Goal: Participate in discussion: Engage in conversation with other users on a specific topic

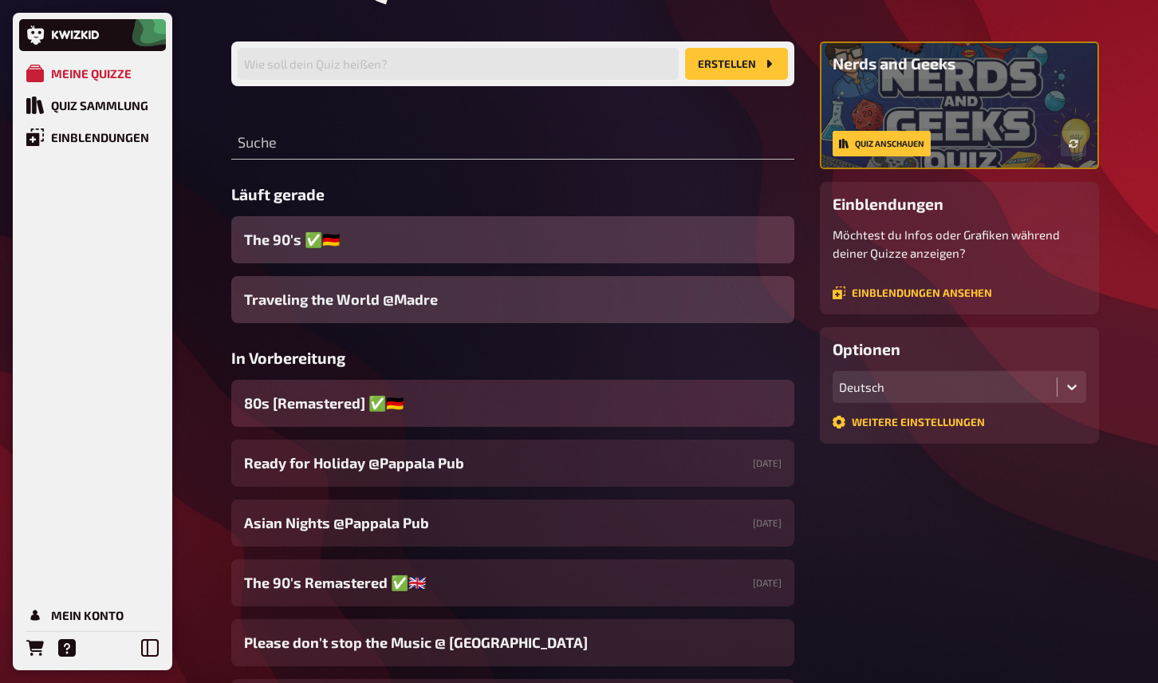
click at [348, 401] on span "80s [Remastered] ​✅​🇩🇪" at bounding box center [324, 403] width 160 height 22
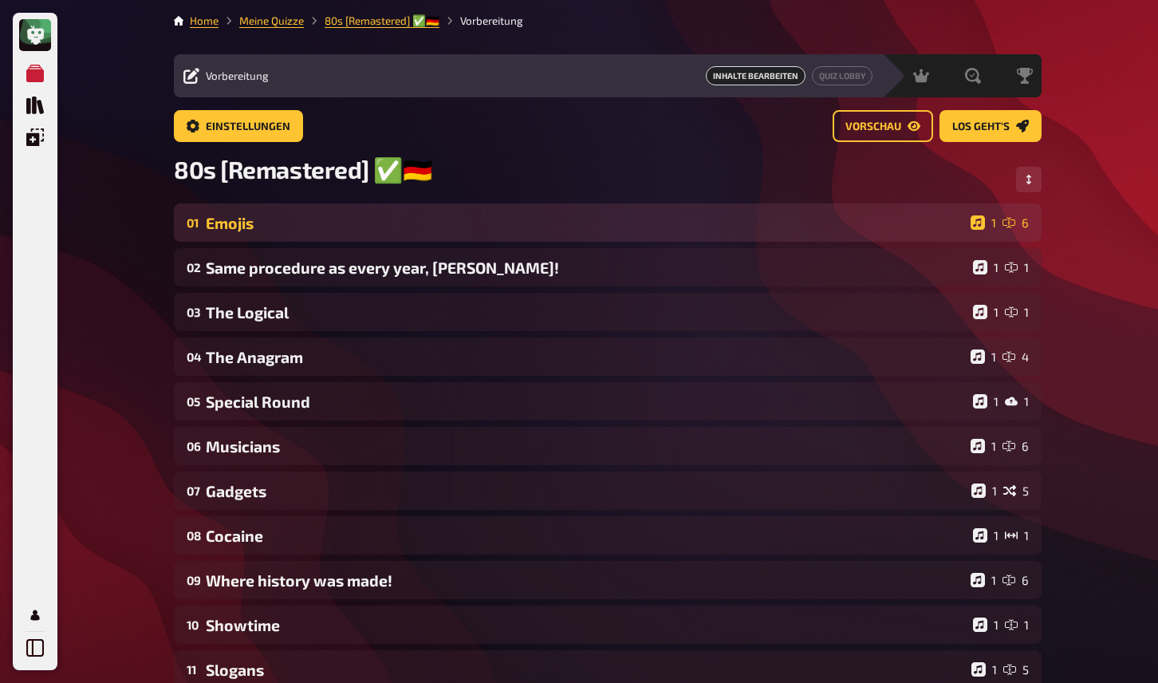
click at [388, 223] on div "Emojis" at bounding box center [585, 223] width 759 height 18
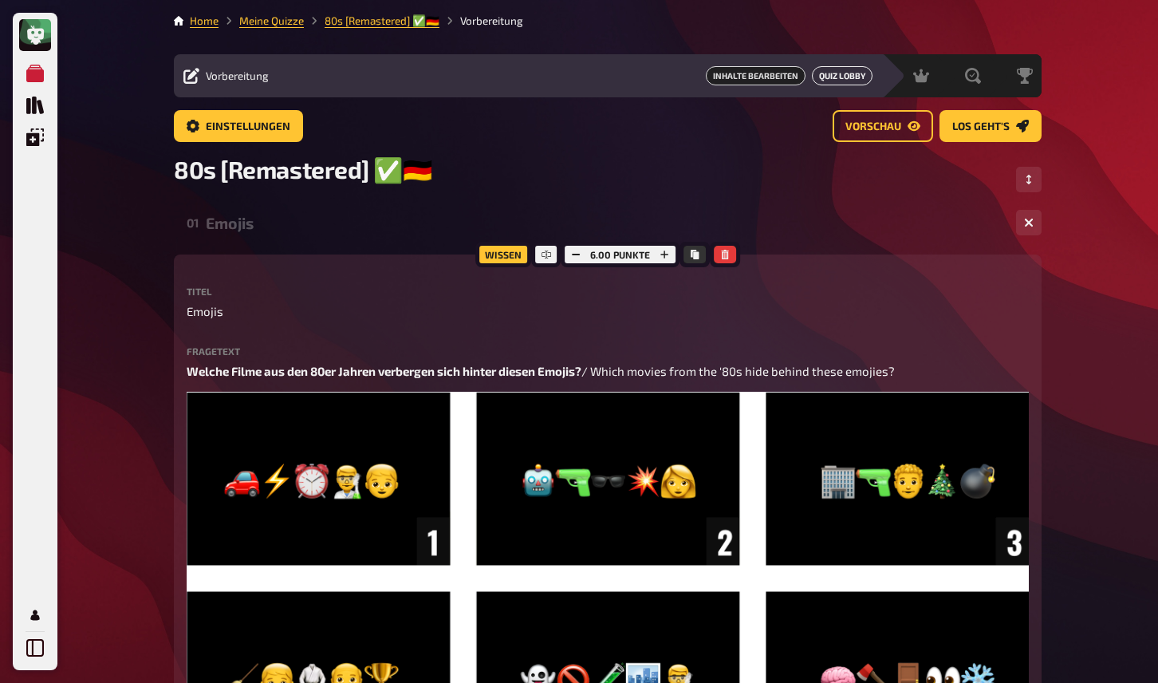
click at [845, 73] on link "Quiz Lobby" at bounding box center [842, 75] width 61 height 19
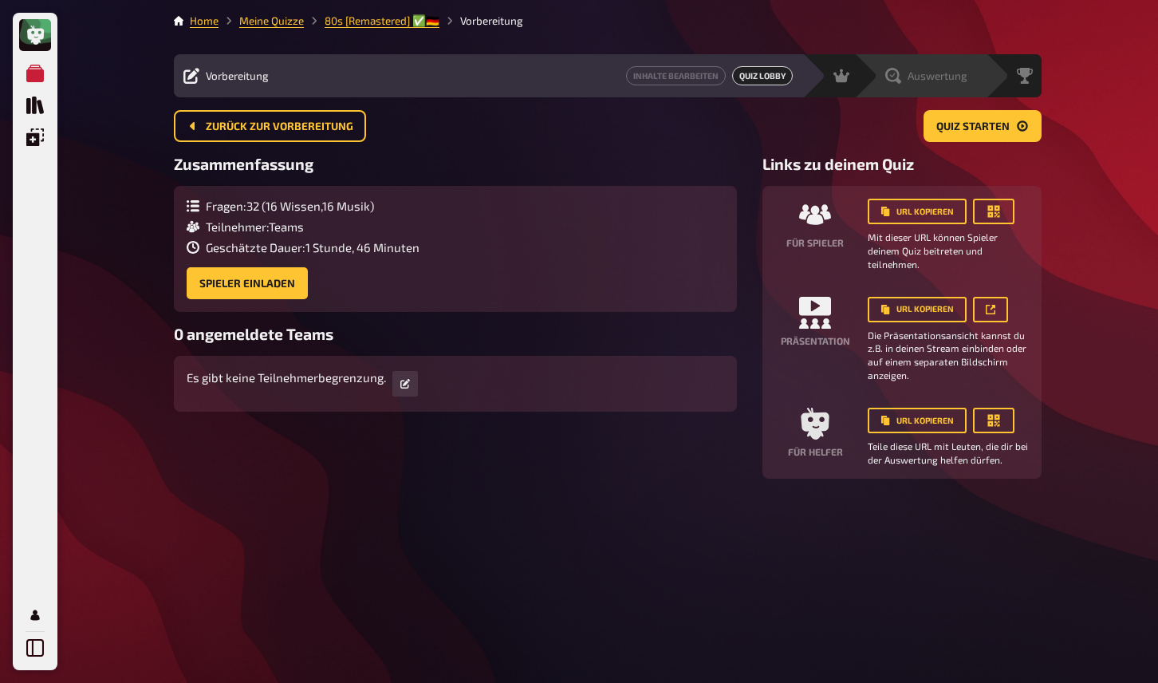
click at [855, 73] on div "Auswertung" at bounding box center [920, 75] width 132 height 43
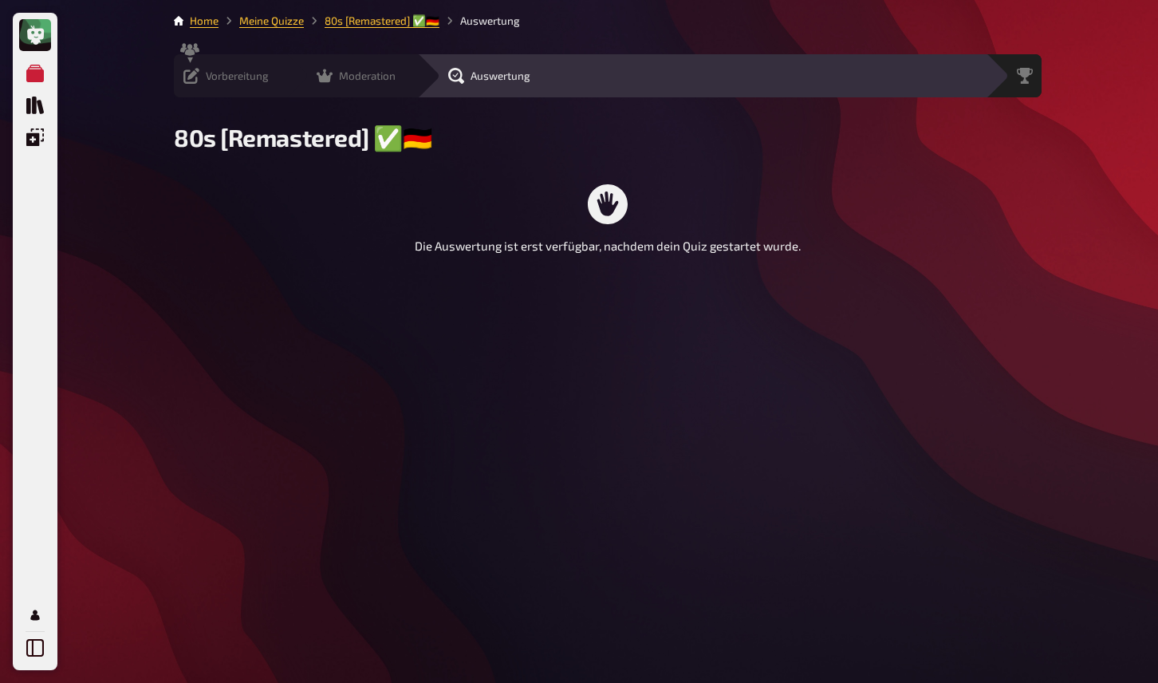
click at [317, 81] on icon at bounding box center [325, 76] width 16 height 14
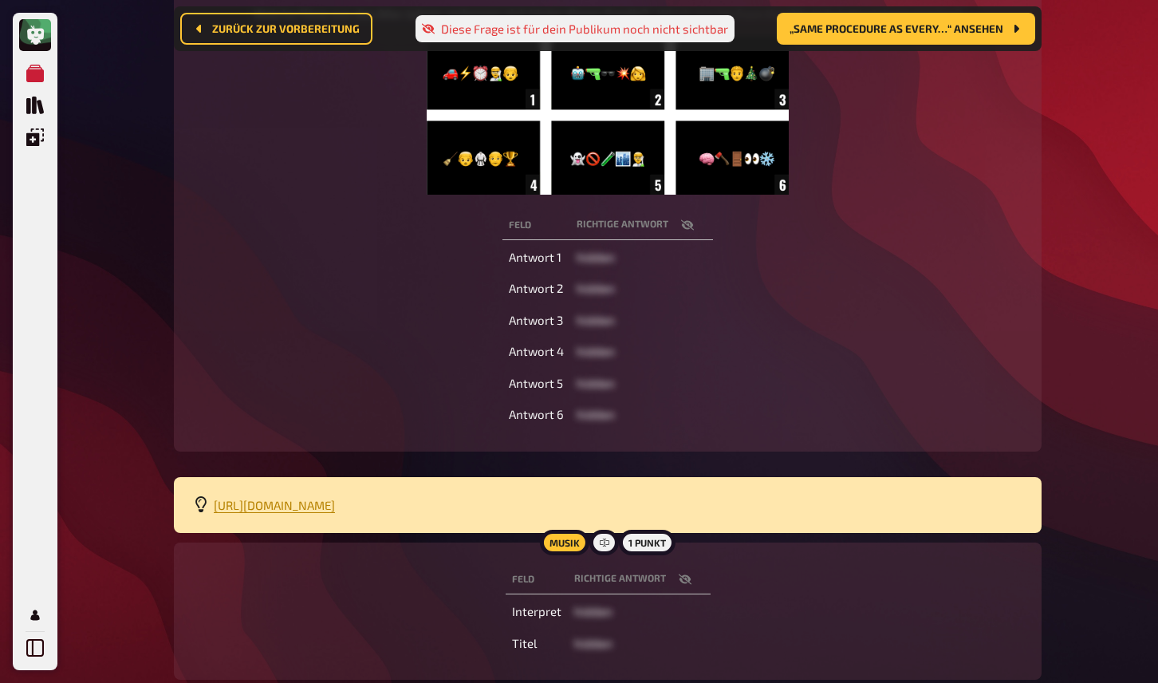
scroll to position [302, 0]
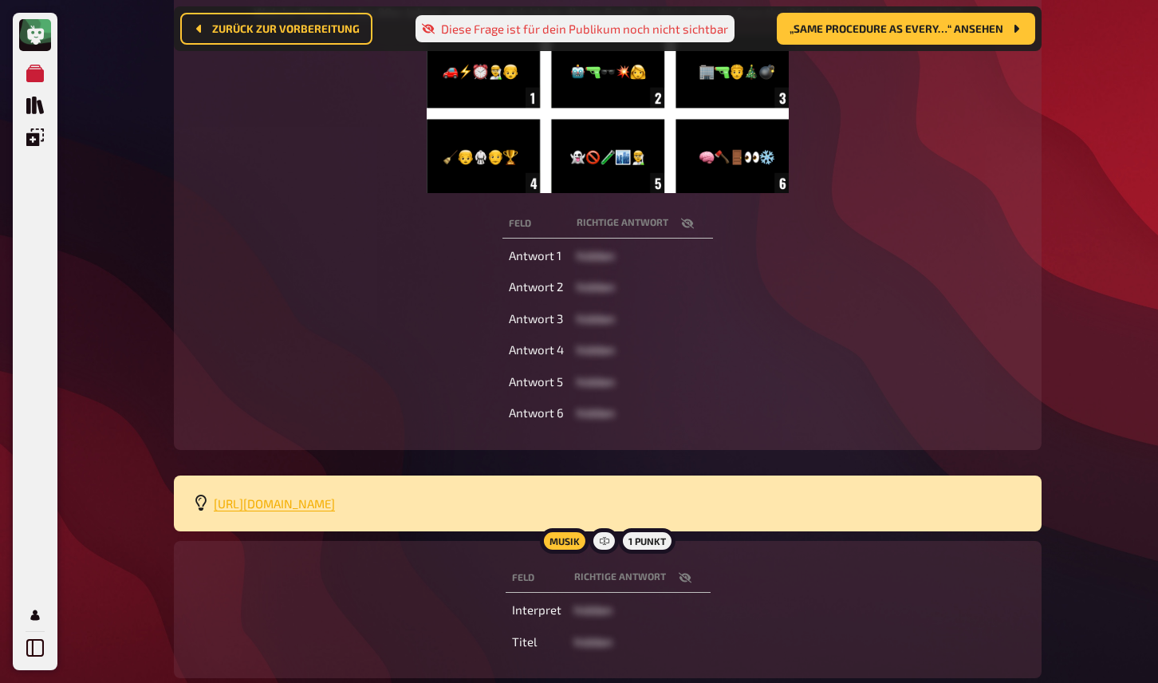
click at [335, 506] on span "https://open.spotify.com/playlist/4iJ6GQa5q7nrxkgIEY59qf?si=29b7694c78af4481" at bounding box center [274, 503] width 121 height 14
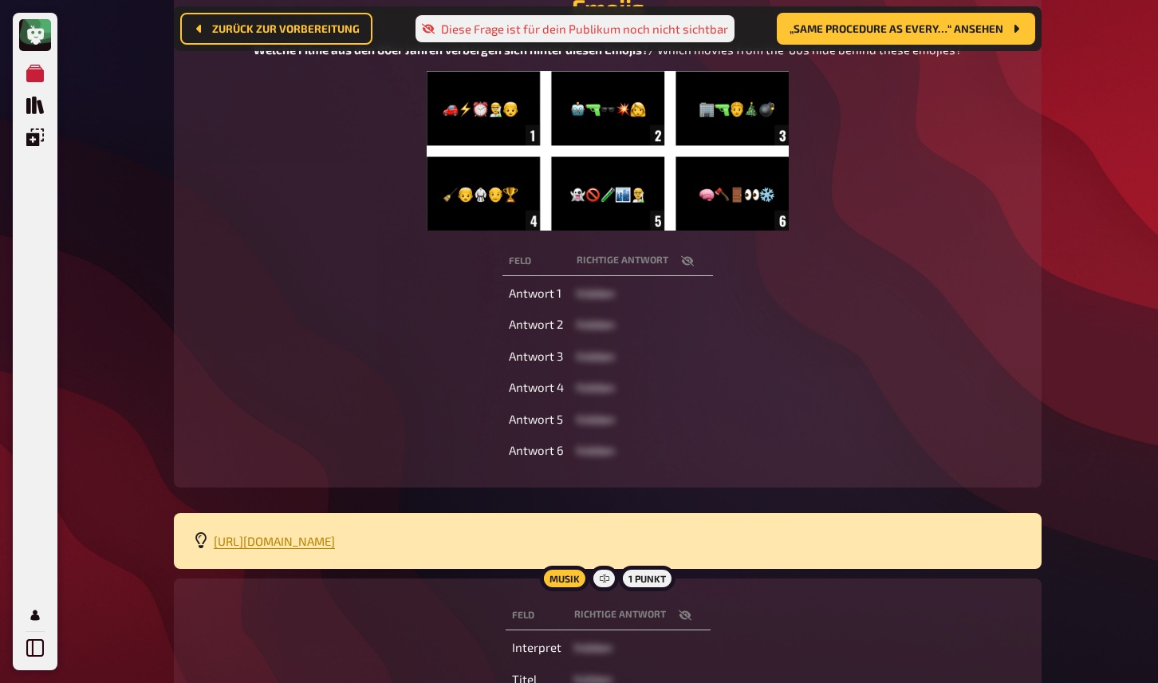
click at [872, 242] on div "Emojis Welche Filme aus den 80er Jahren verbergen sich hinter diesen Emojis? / …" at bounding box center [608, 224] width 830 height 488
click at [335, 539] on span "https://open.spotify.com/playlist/4iJ6GQa5q7nrxkgIEY59qf?si=29b7694c78af4481" at bounding box center [274, 541] width 121 height 14
click at [769, 341] on div "Feld Richtige Antwort Antwort 1 hidden Antwort 2 hidden Antwort 3 hidden Antwor…" at bounding box center [608, 355] width 830 height 225
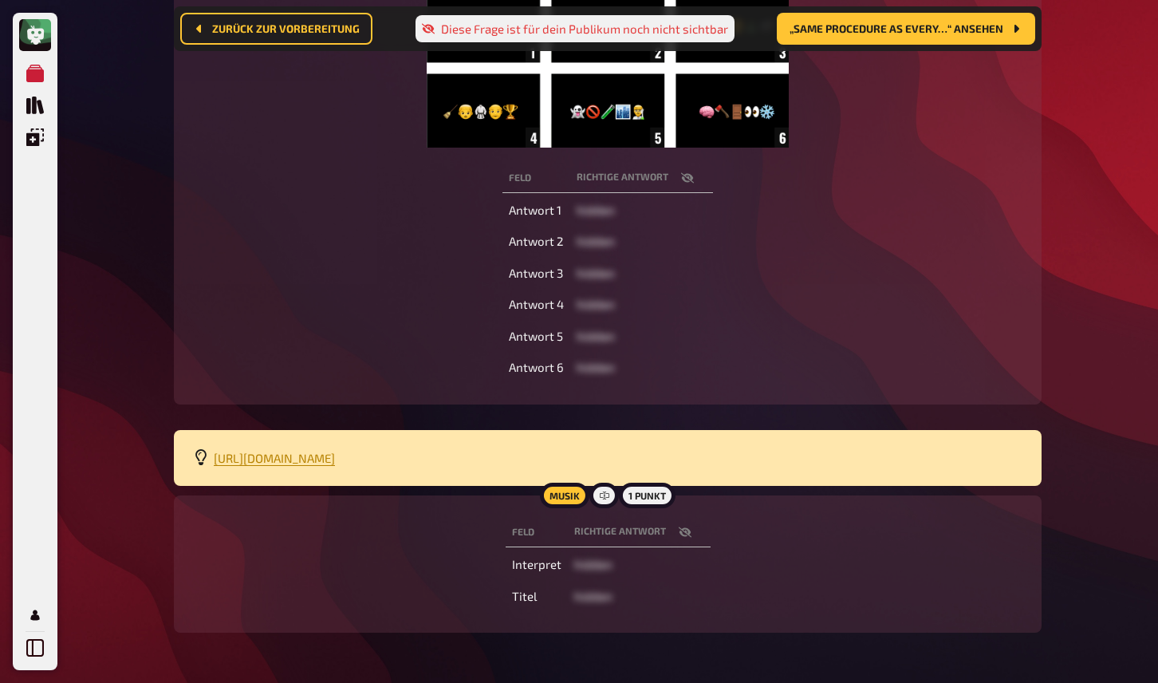
scroll to position [402, 0]
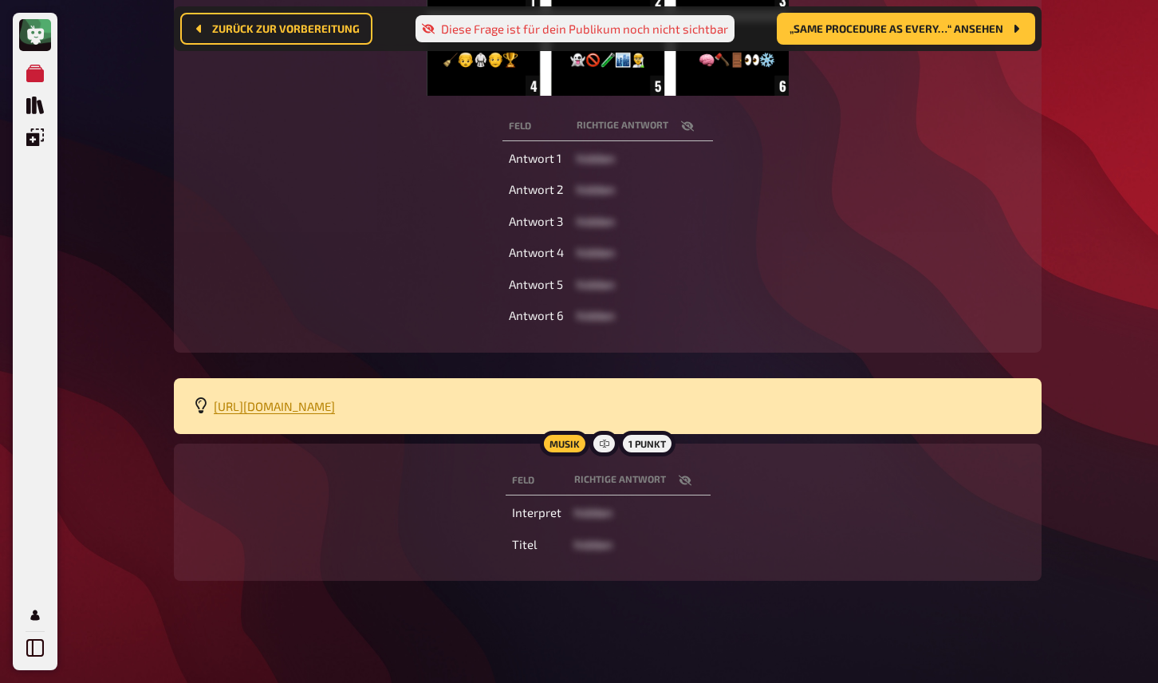
click at [685, 479] on icon "button" at bounding box center [685, 480] width 13 height 13
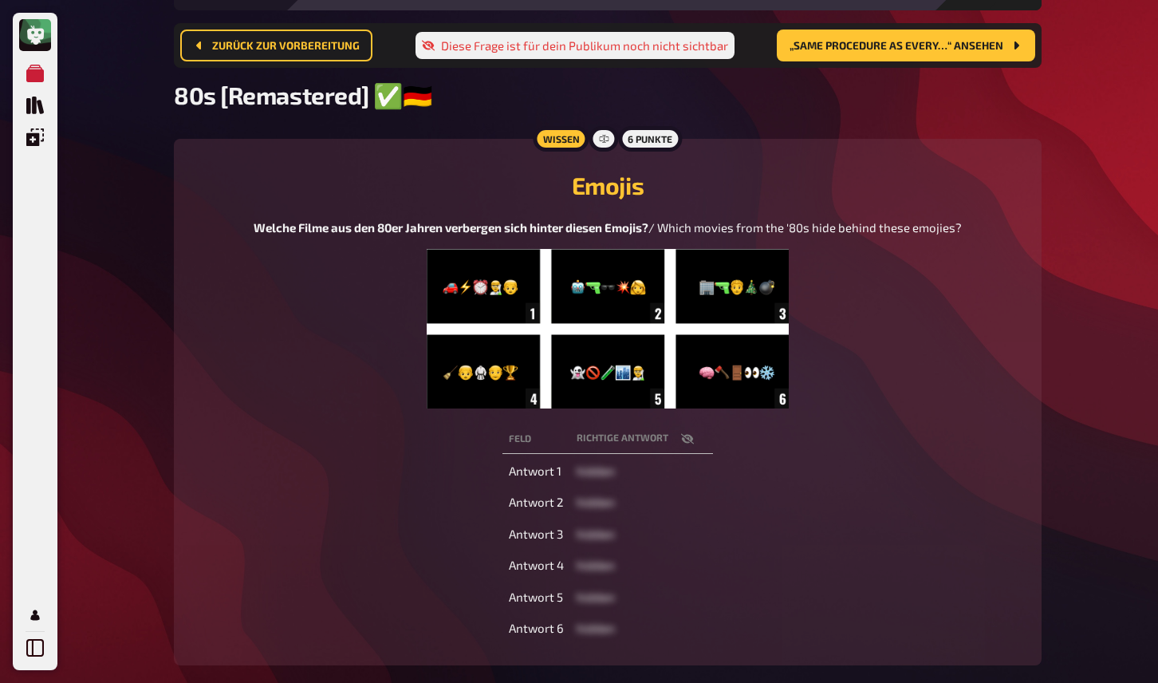
scroll to position [0, 0]
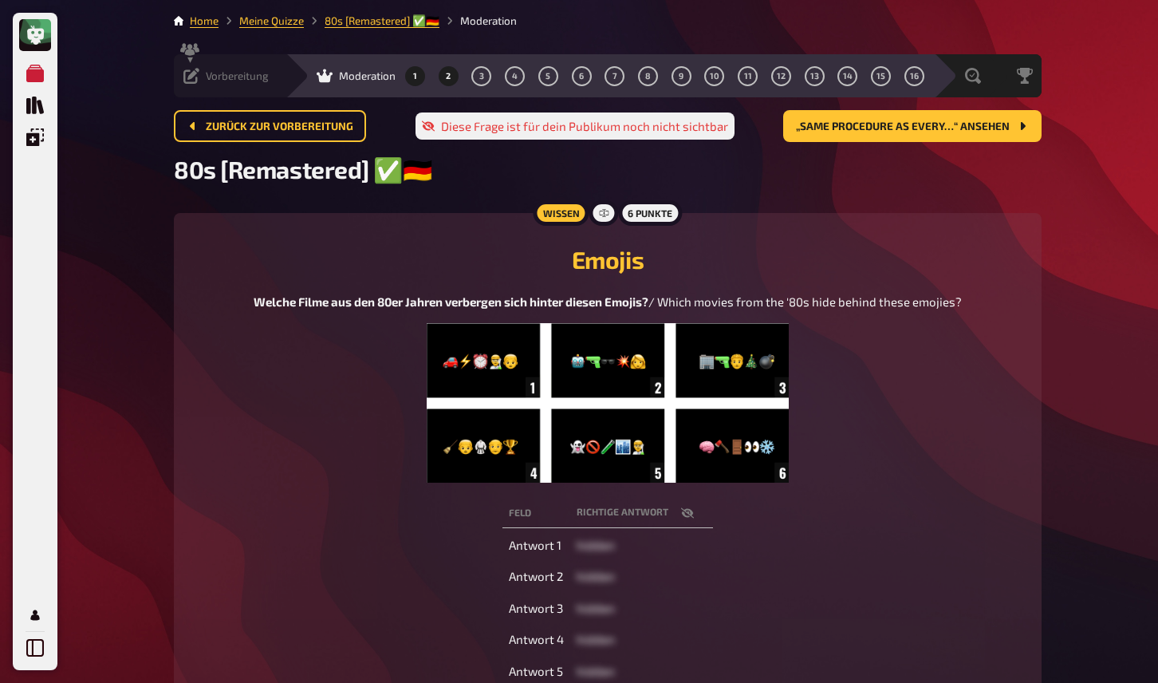
click at [436, 76] on button "2" at bounding box center [449, 76] width 26 height 26
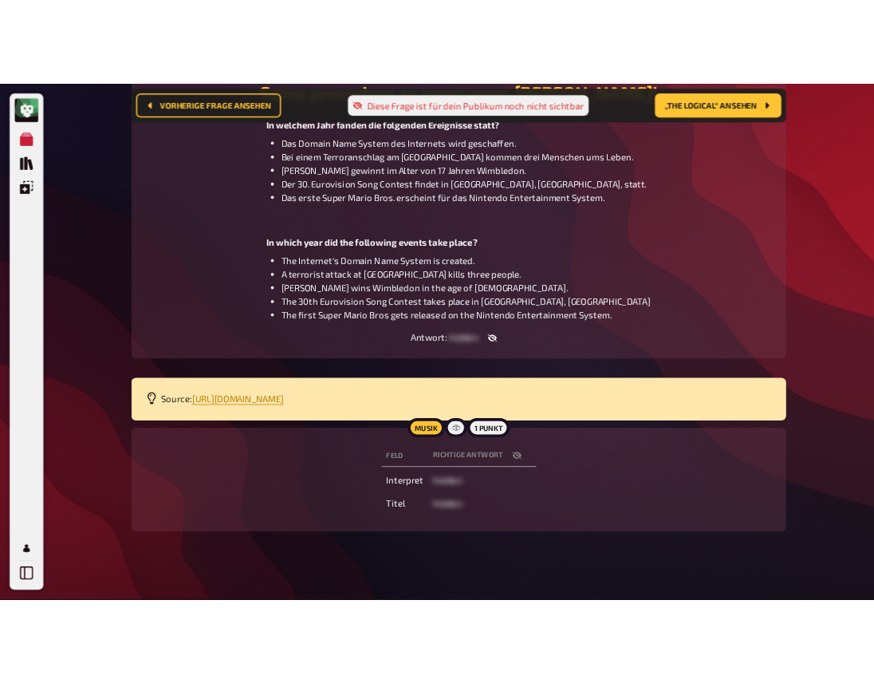
scroll to position [274, 0]
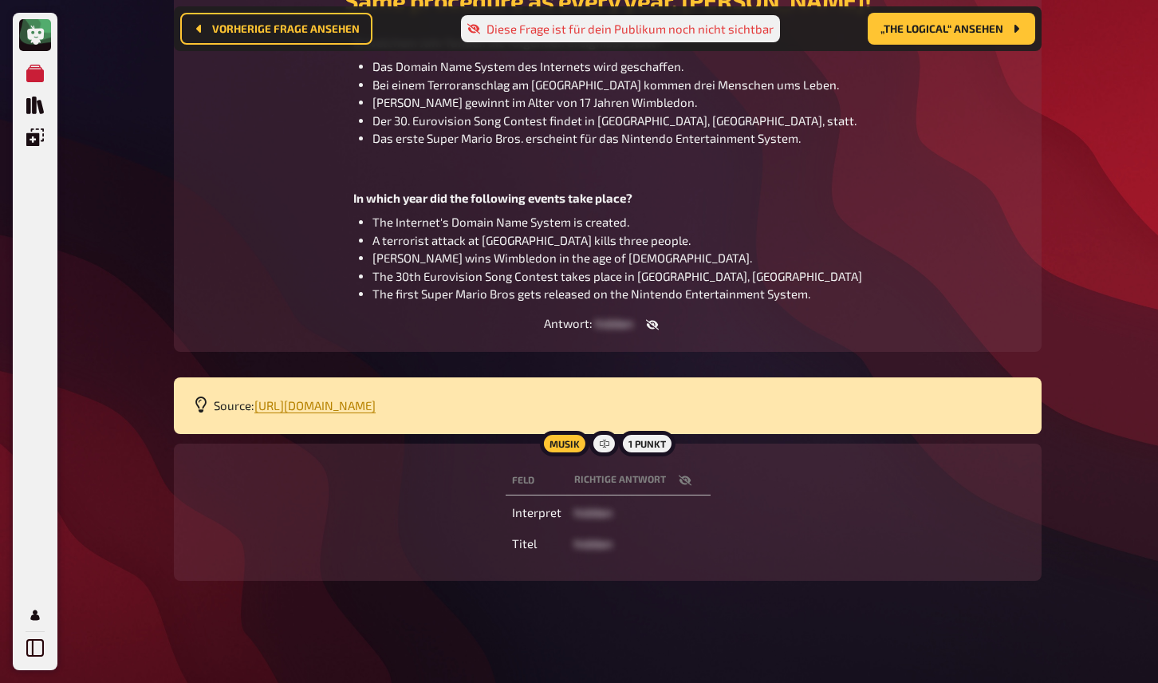
click at [687, 481] on icon "button" at bounding box center [684, 480] width 13 height 10
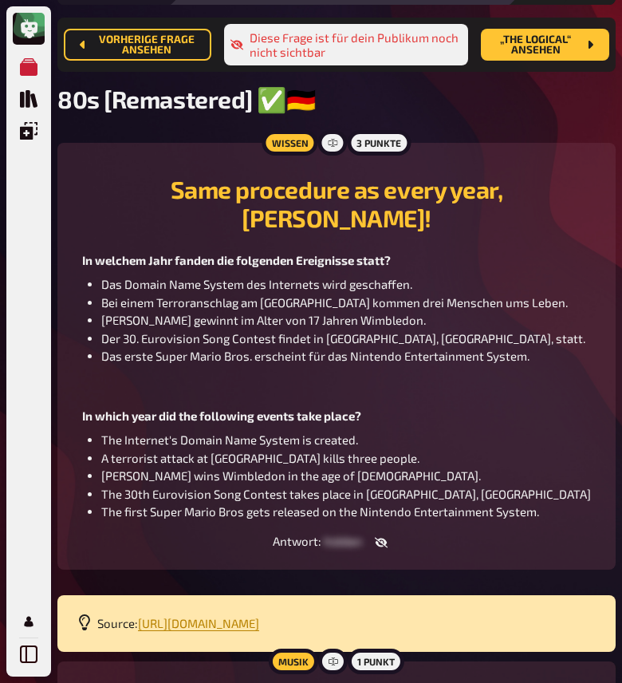
scroll to position [0, 0]
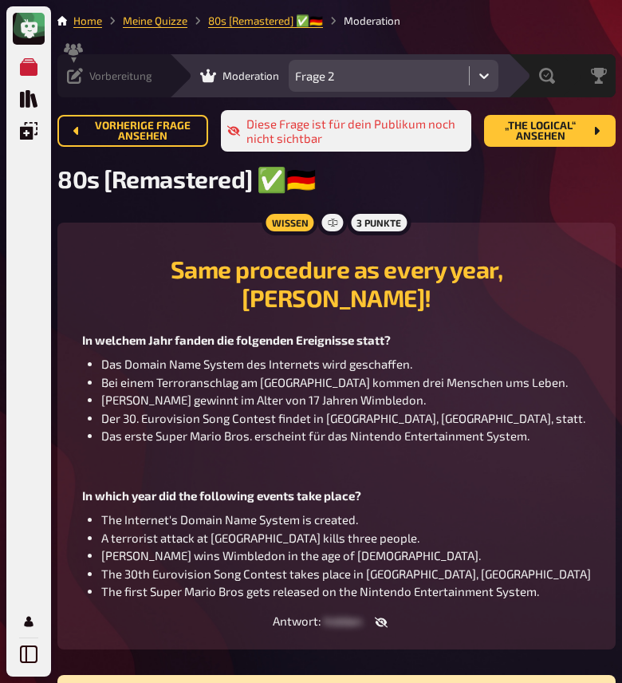
click at [80, 74] on icon at bounding box center [75, 76] width 16 height 16
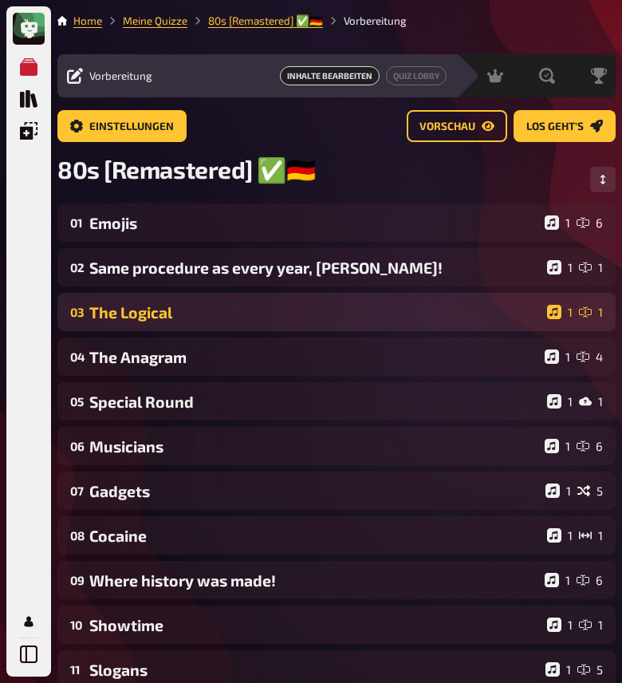
click at [170, 309] on div "The Logical" at bounding box center [314, 312] width 451 height 18
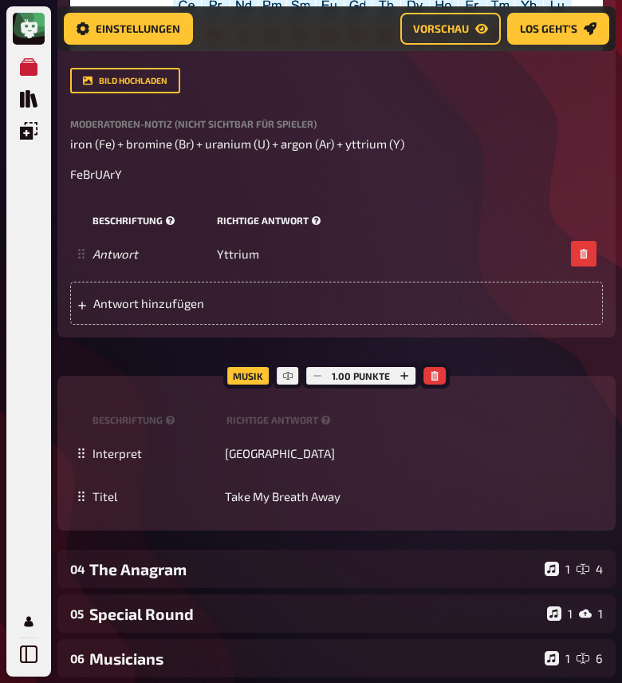
scroll to position [786, 0]
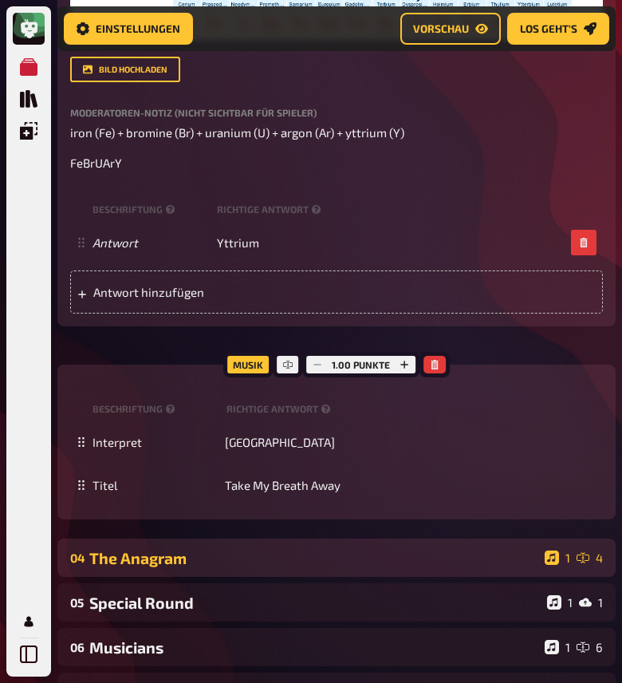
click at [195, 564] on div "The Anagram" at bounding box center [313, 558] width 449 height 18
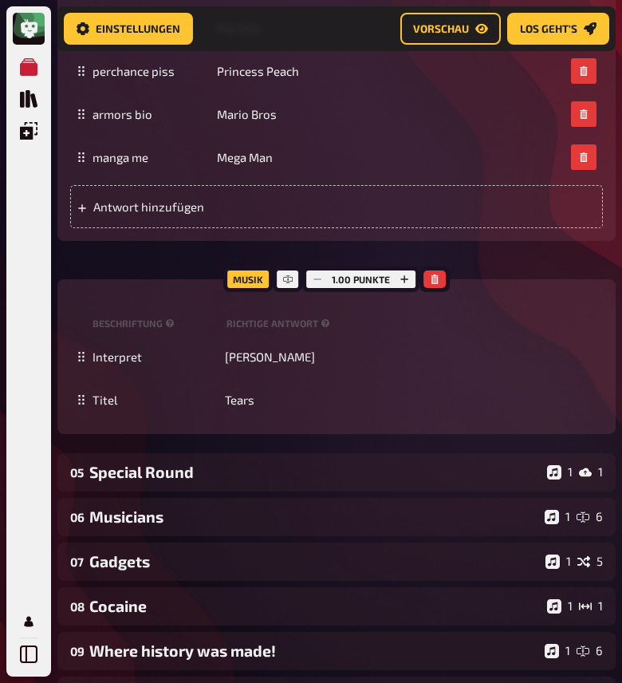
scroll to position [1606, 0]
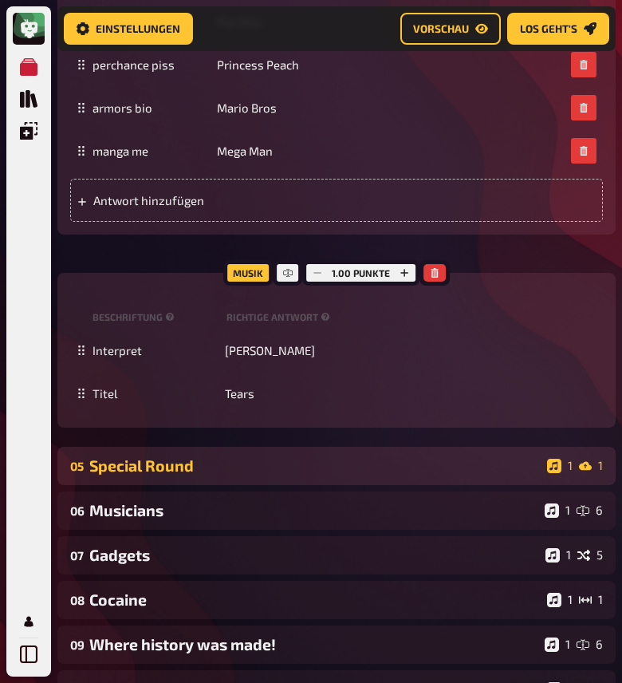
click at [261, 471] on div "Special Round" at bounding box center [314, 465] width 451 height 18
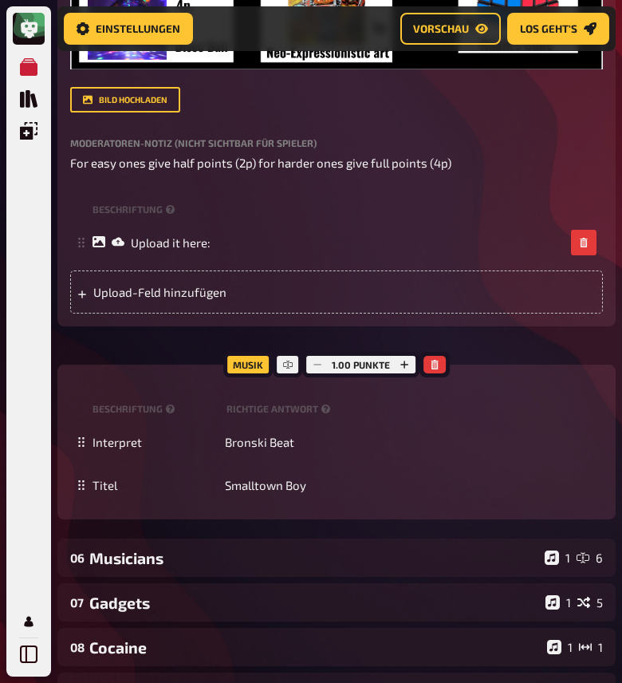
scroll to position [2533, 0]
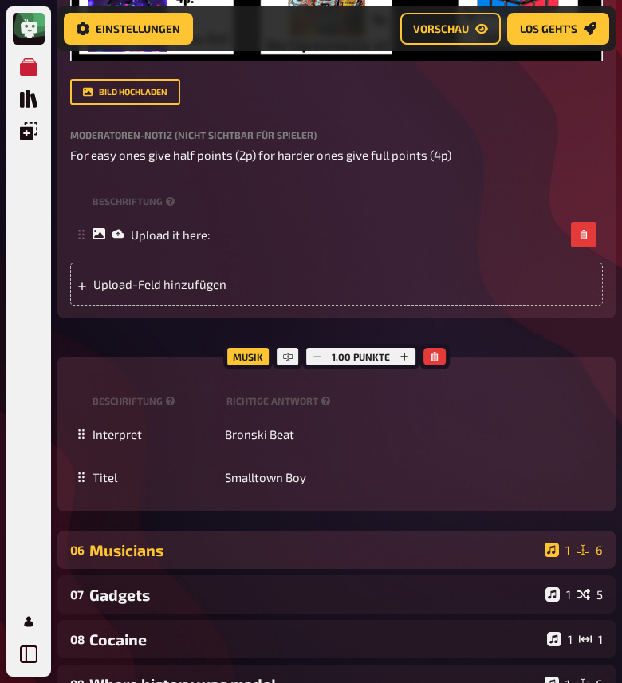
click at [251, 554] on div "Musicians" at bounding box center [313, 550] width 449 height 18
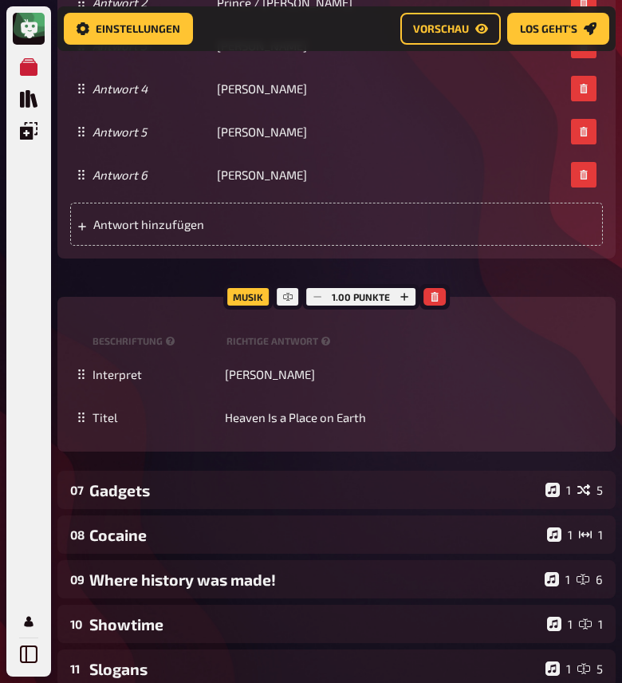
scroll to position [3919, 0]
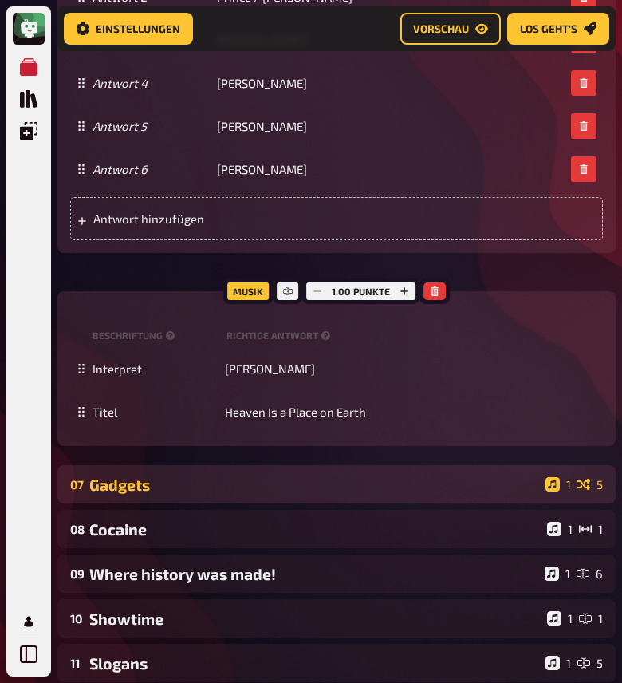
click at [218, 490] on div "Gadgets" at bounding box center [314, 484] width 450 height 18
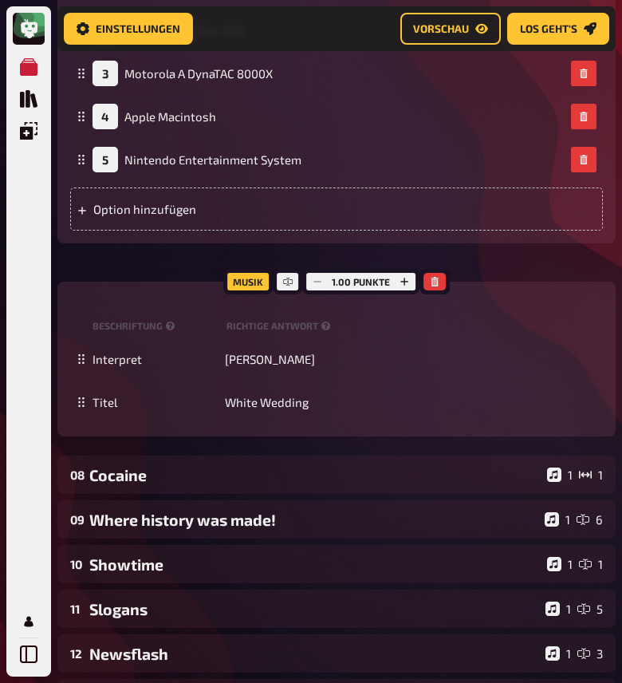
scroll to position [5216, 0]
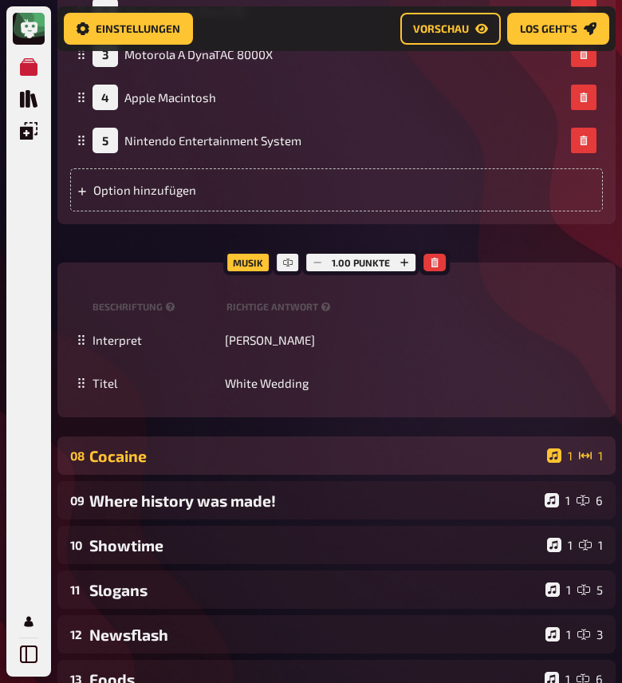
click at [238, 465] on div "Cocaine" at bounding box center [314, 456] width 451 height 18
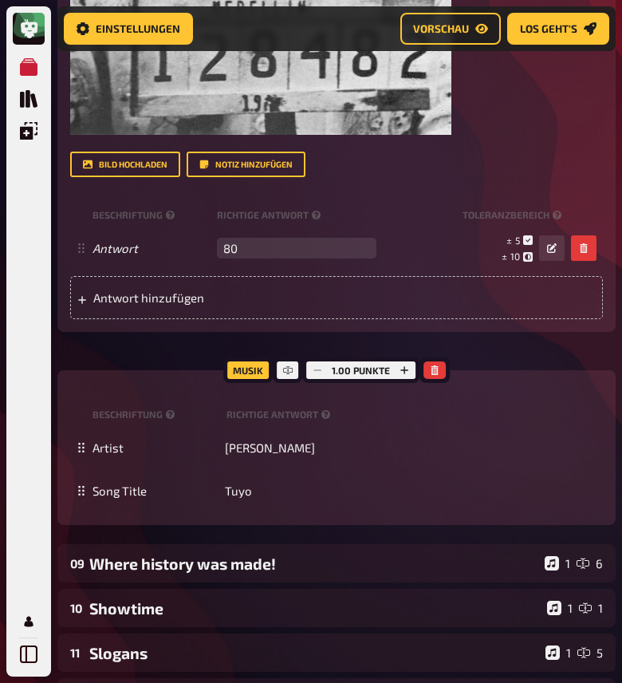
scroll to position [6292, 0]
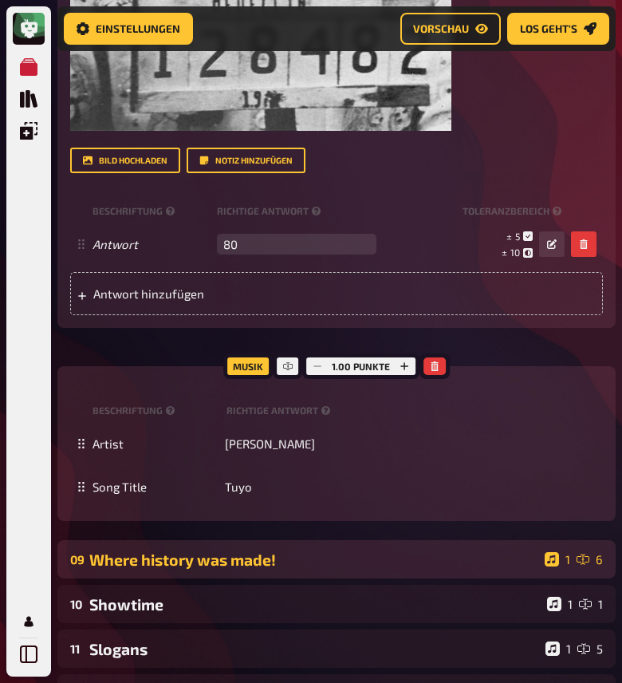
click at [265, 569] on div "Where history was made!" at bounding box center [313, 559] width 449 height 18
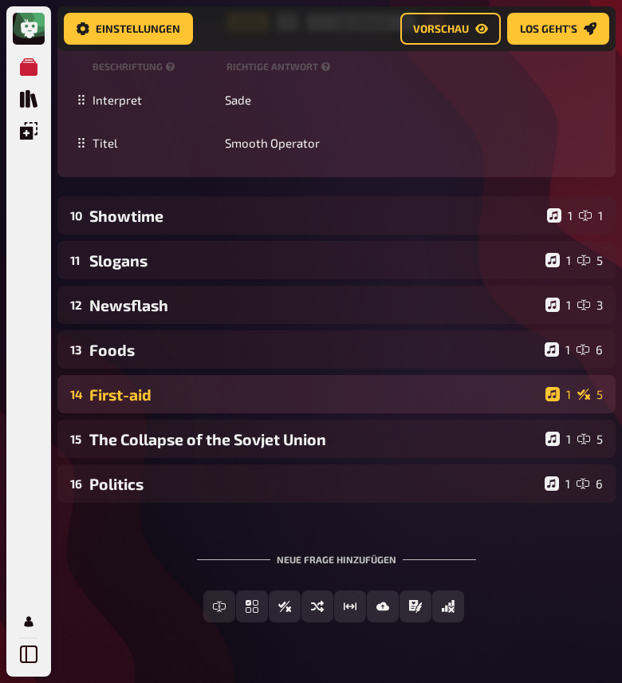
scroll to position [7716, 0]
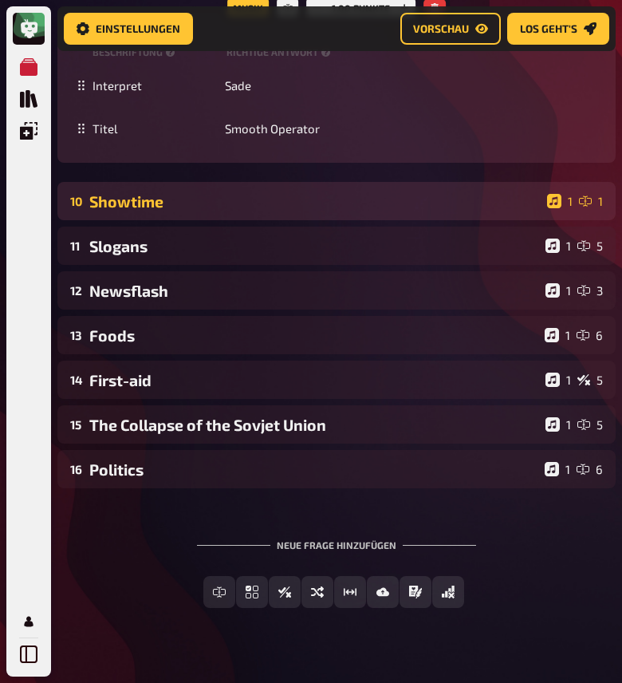
click at [128, 211] on div "Showtime" at bounding box center [314, 201] width 451 height 18
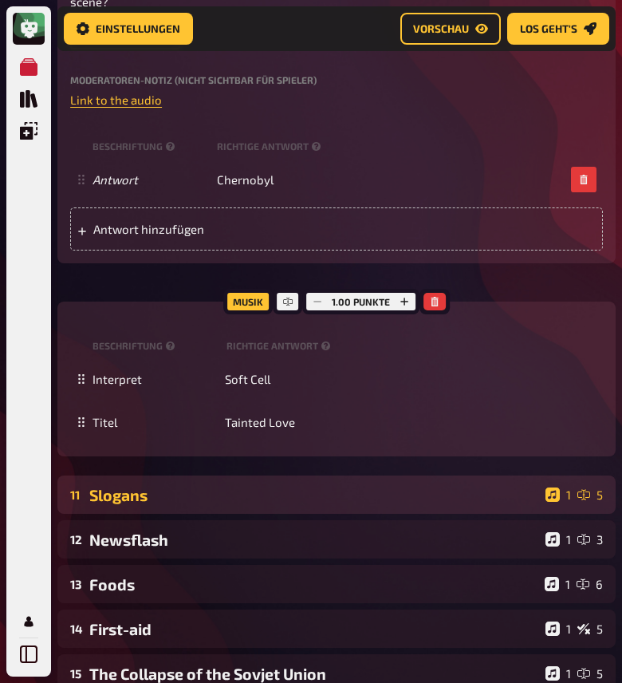
click at [207, 504] on div "Slogans" at bounding box center [314, 495] width 450 height 18
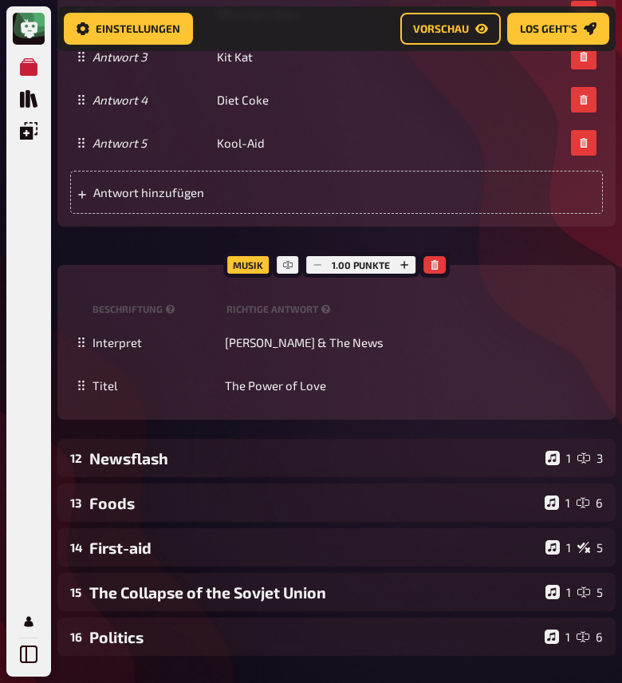
scroll to position [9012, 0]
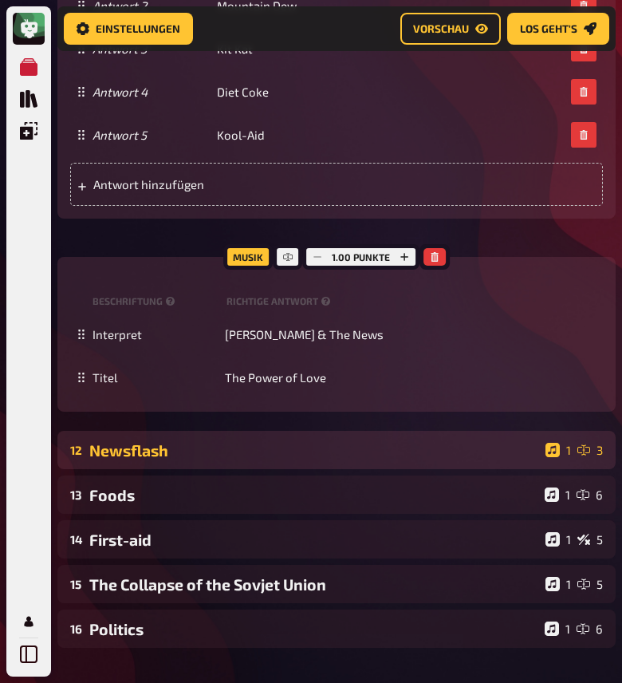
click at [190, 459] on div "Newsflash" at bounding box center [314, 450] width 450 height 18
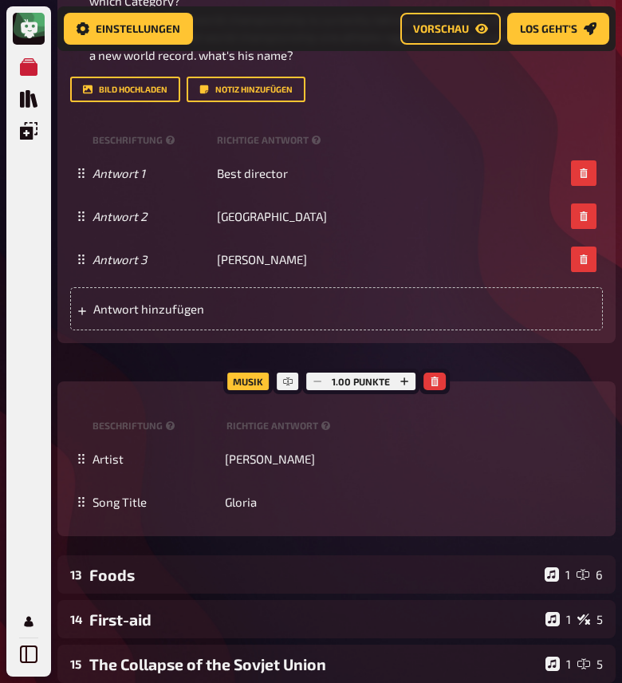
scroll to position [9808, 0]
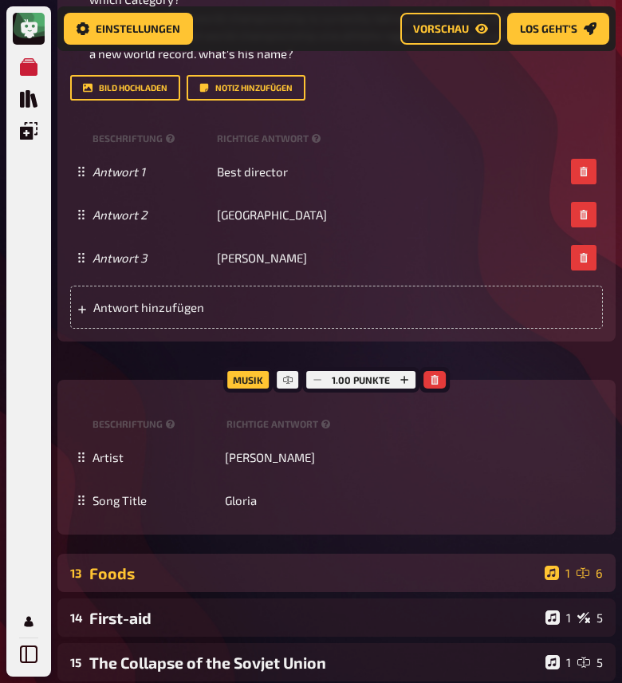
click at [146, 582] on div "Foods" at bounding box center [313, 573] width 449 height 18
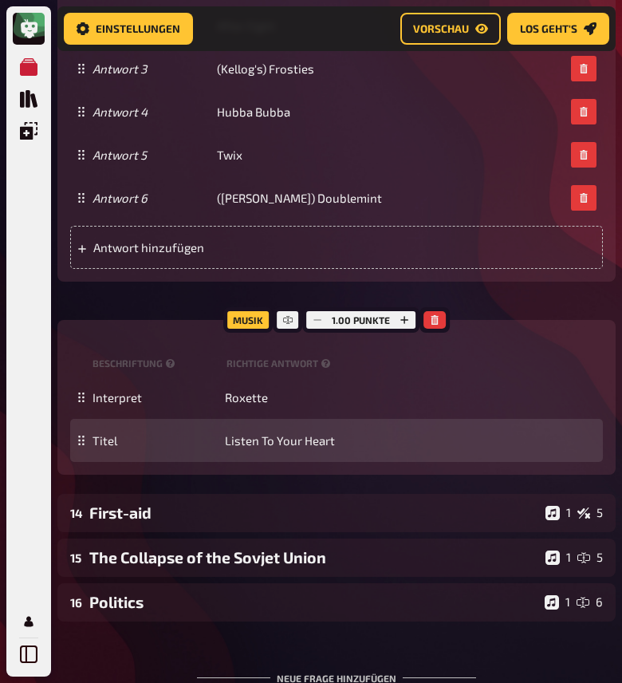
scroll to position [11187, 0]
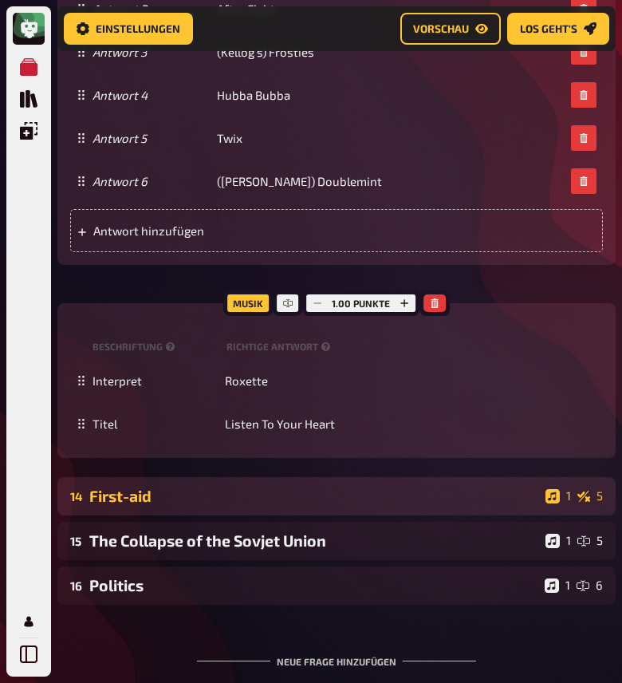
click at [193, 505] on div "First-aid" at bounding box center [314, 496] width 450 height 18
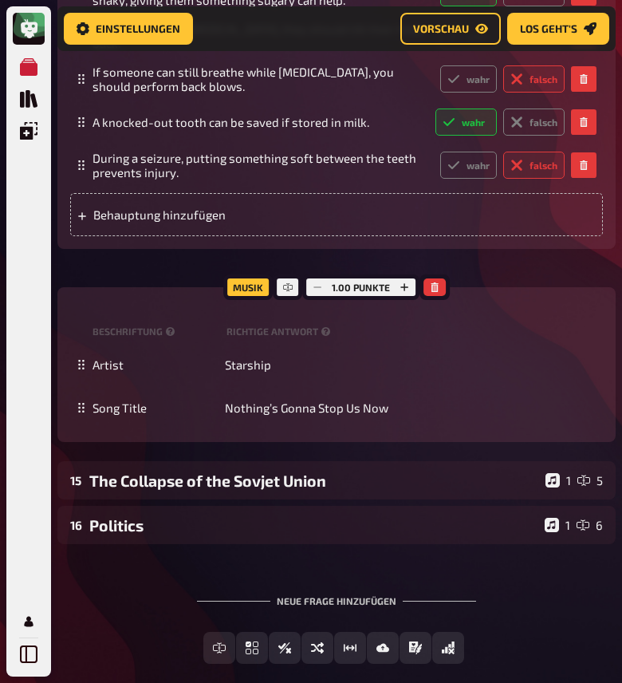
scroll to position [12178, 0]
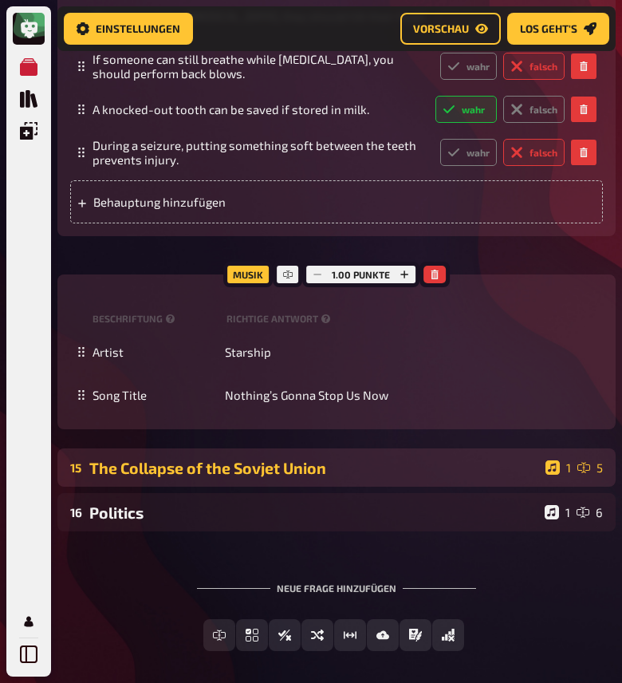
click at [181, 477] on div "The Collapse of the Sovjet Union" at bounding box center [314, 468] width 450 height 18
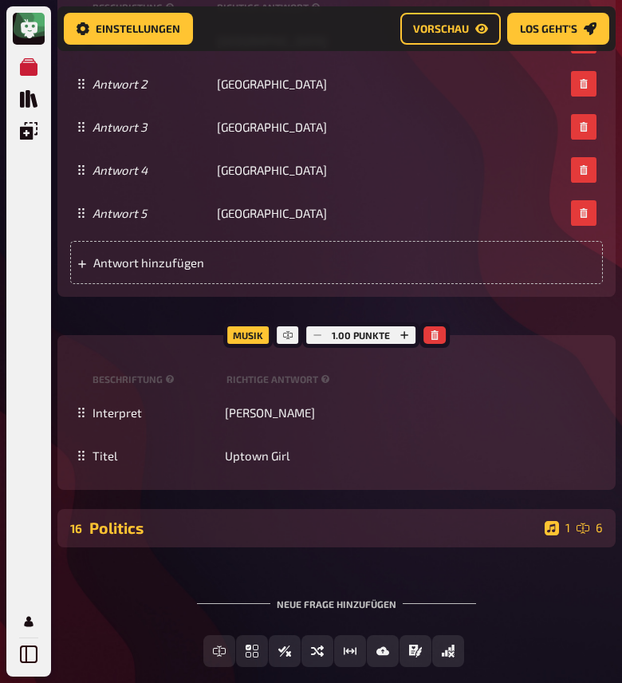
scroll to position [13259, 0]
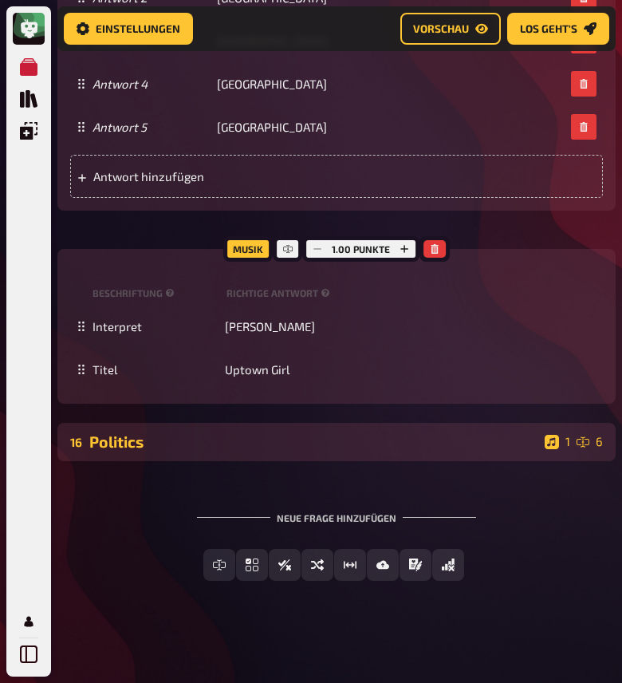
click at [162, 440] on div "Politics" at bounding box center [313, 441] width 449 height 18
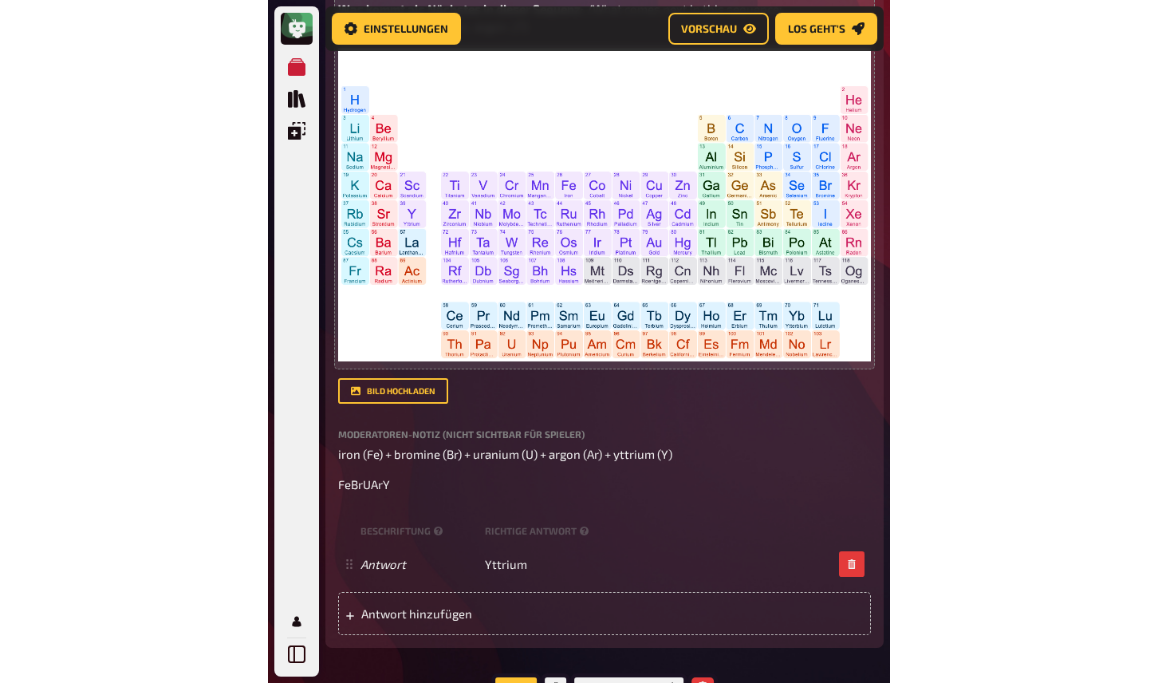
scroll to position [0, 0]
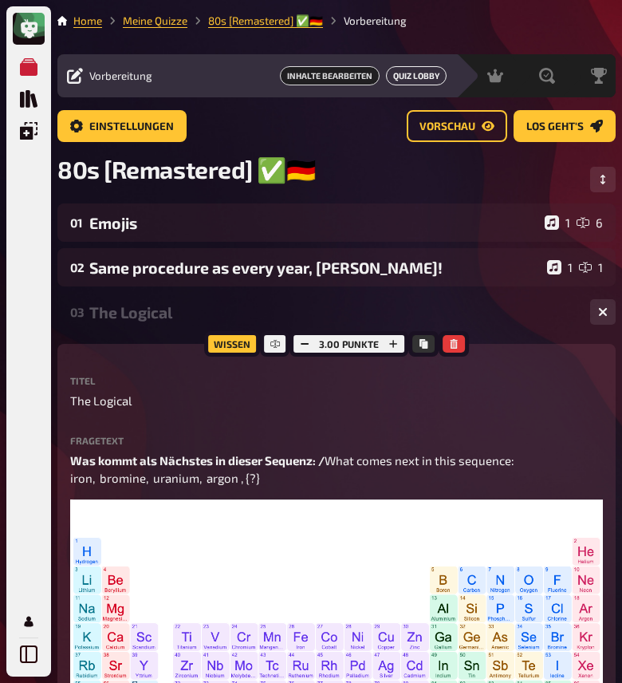
click at [400, 78] on link "Quiz Lobby" at bounding box center [416, 75] width 61 height 19
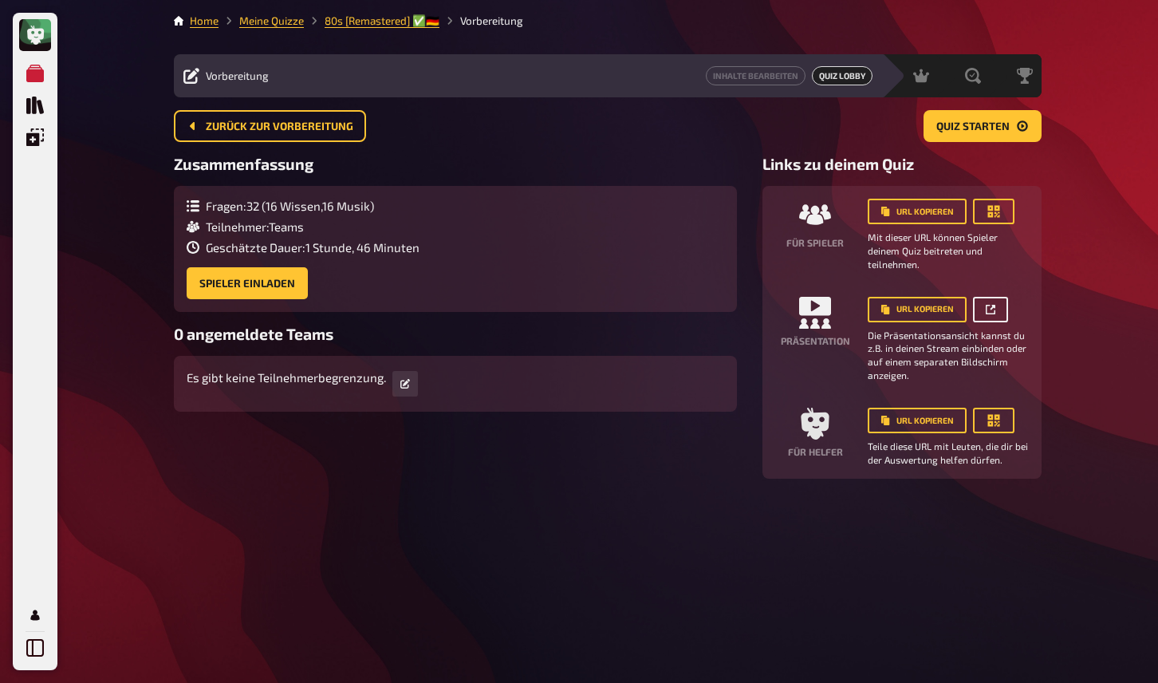
click at [986, 313] on icon at bounding box center [991, 310] width 10 height 10
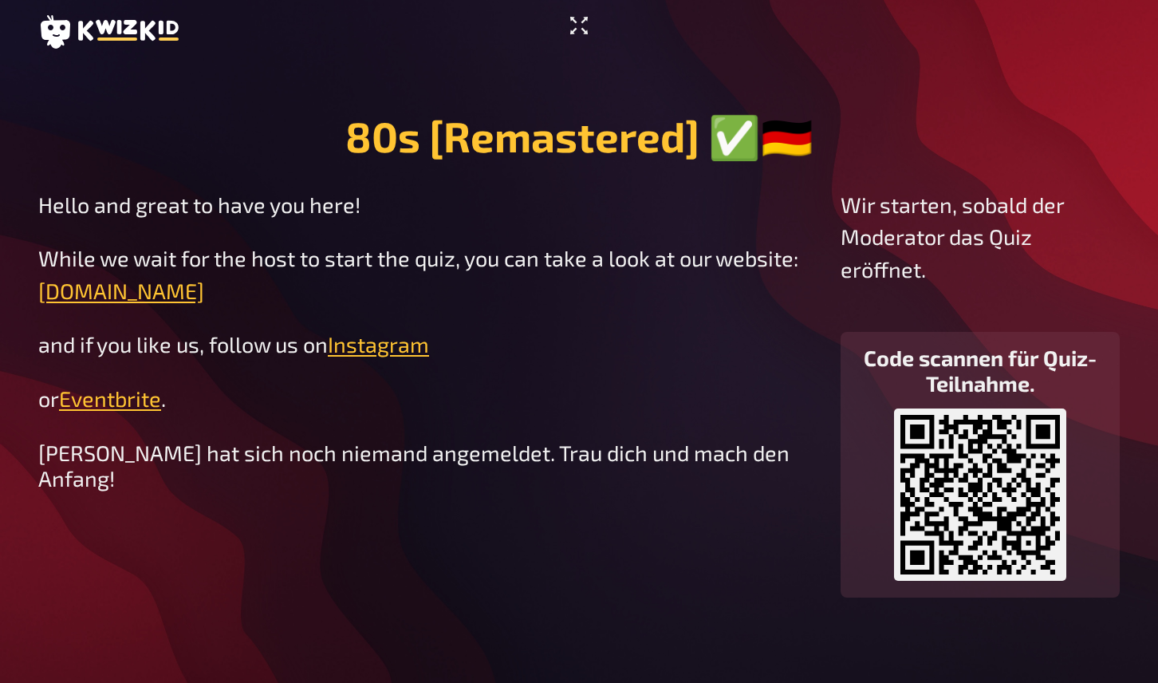
click at [578, 31] on icon "Vollbildmodus aktivieren" at bounding box center [579, 26] width 26 height 26
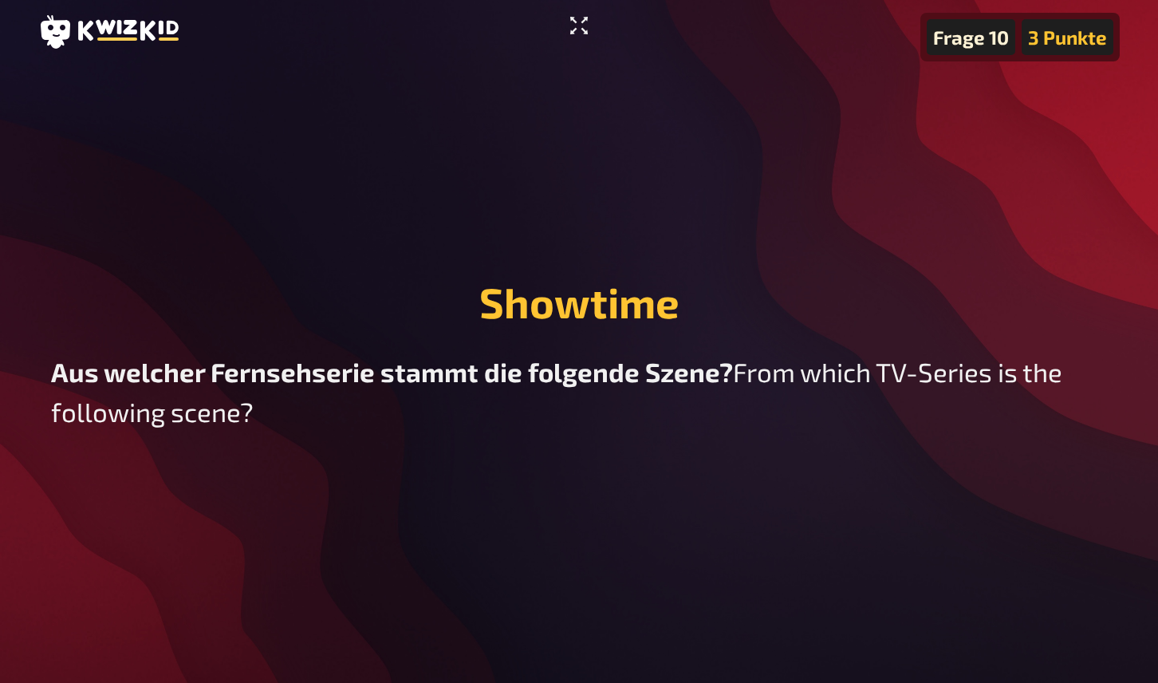
click at [577, 30] on icon "Vollbildmodus aktivieren" at bounding box center [579, 26] width 26 height 26
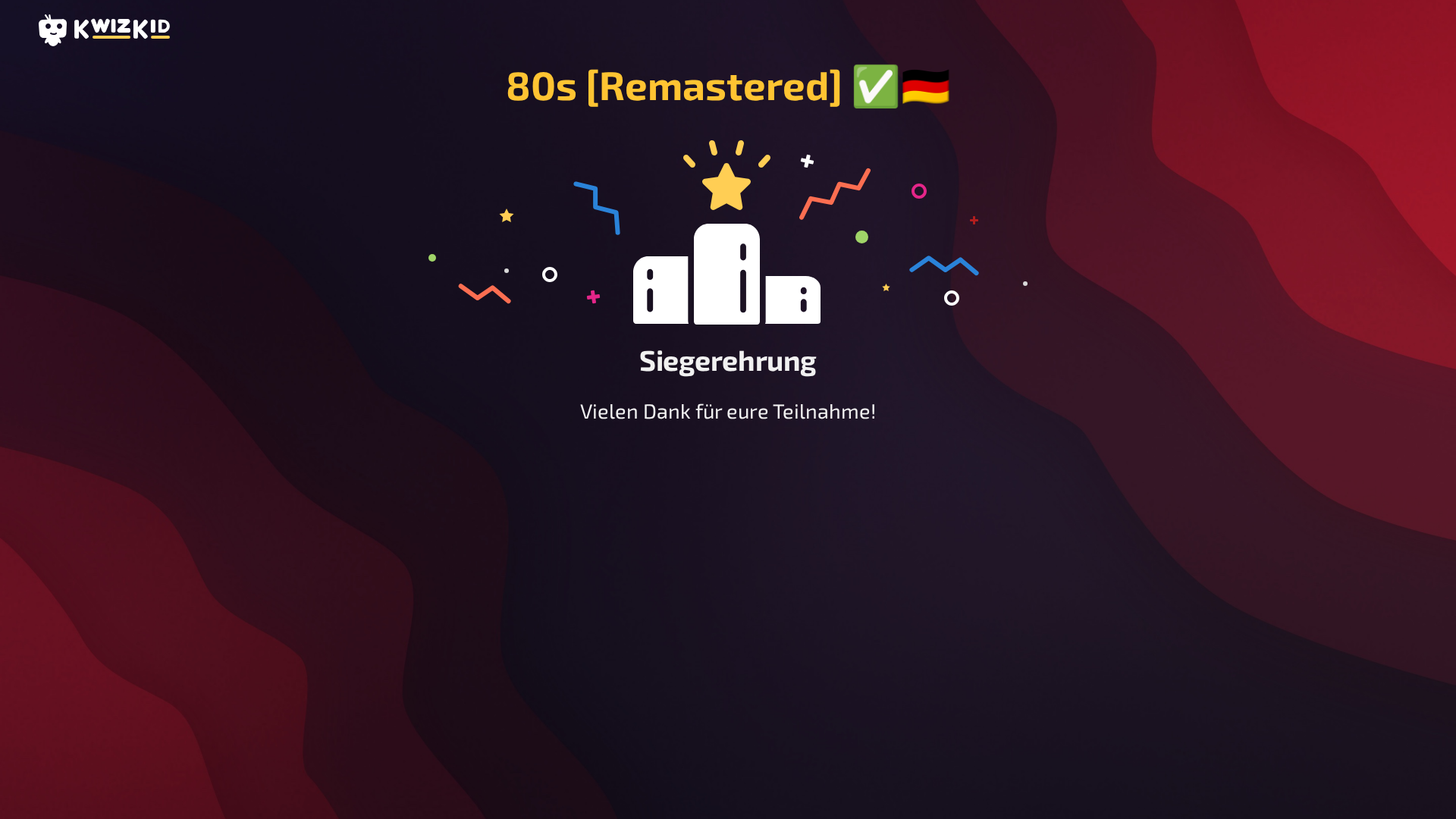
click at [417, 359] on main "80s [Remastered] ​✅​🇩🇪 Siegerehrung Vielen Dank für eure Teilnahme!" at bounding box center [728, 421] width 1384 height 722
click at [801, 50] on div "80s [Remastered] ​✅​🇩🇪 Siegerehrung Vielen Dank für eure Teilnahme!" at bounding box center [728, 409] width 1456 height 819
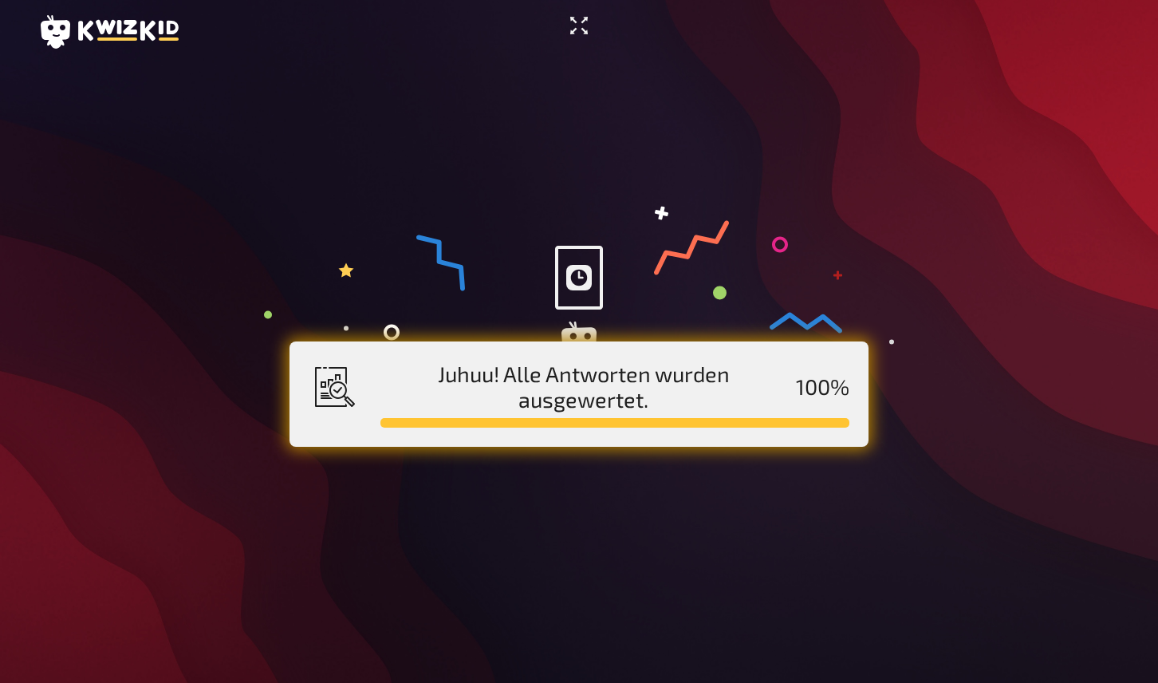
click at [581, 32] on icon "Vollbildmodus aktivieren" at bounding box center [579, 26] width 26 height 26
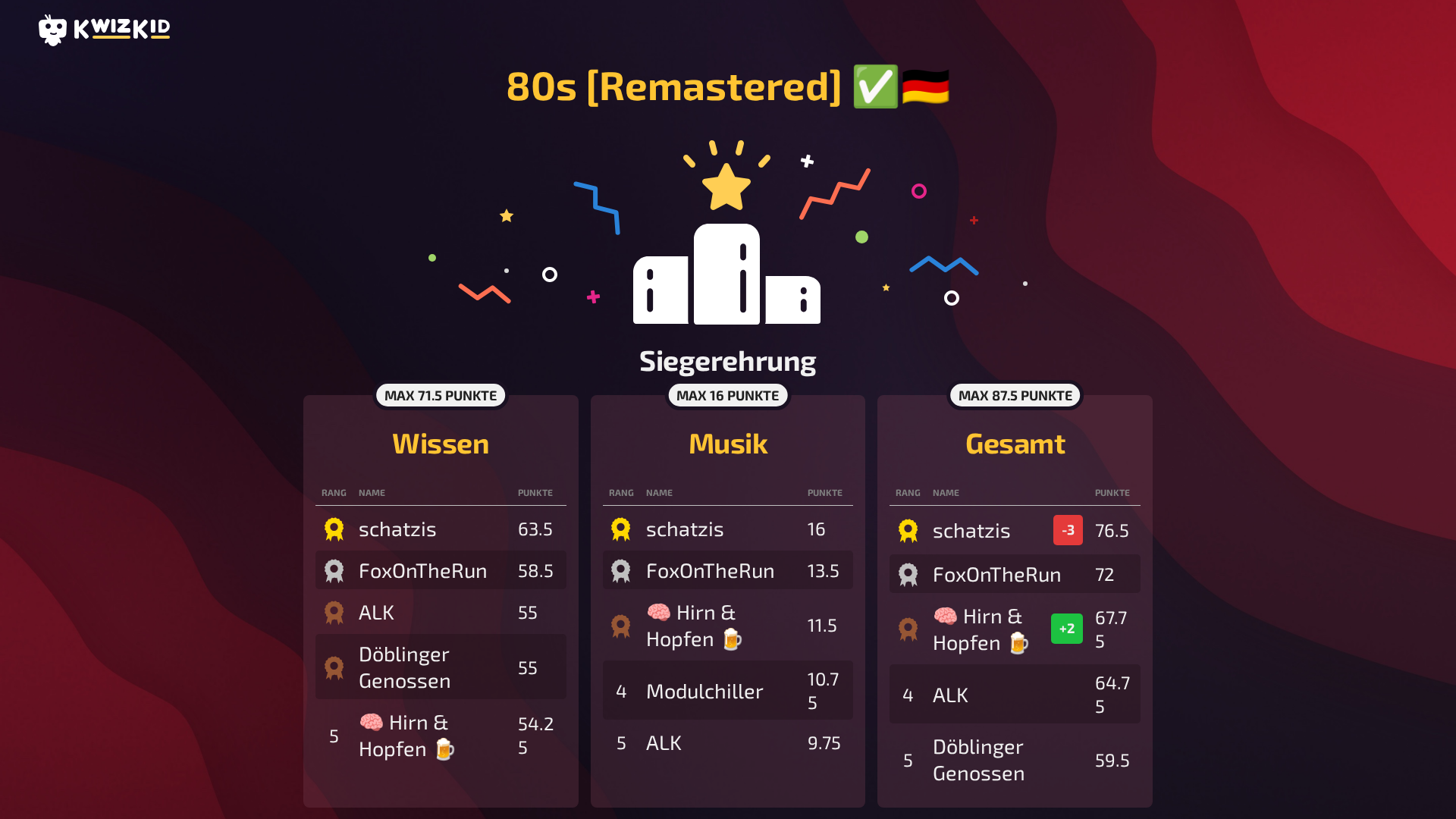
click at [865, 126] on div "80s [Remastered] ​✅​🇩🇪 Siegerehrung" at bounding box center [728, 228] width 599 height 335
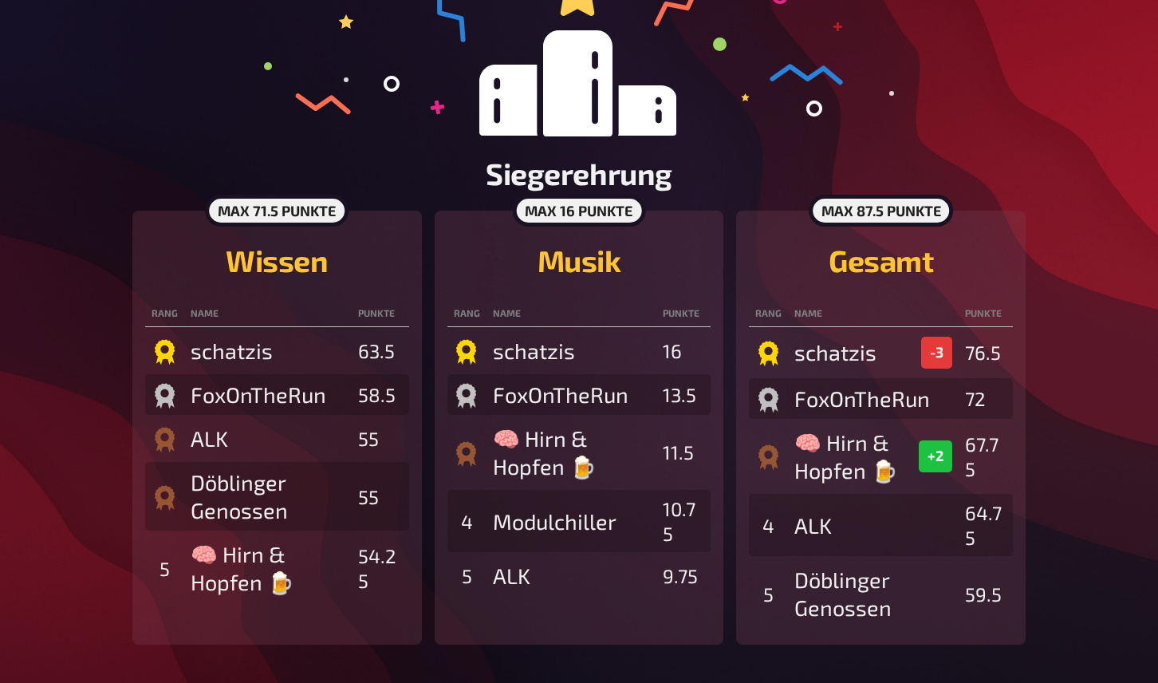
scroll to position [208, 0]
